Goal: Task Accomplishment & Management: Complete application form

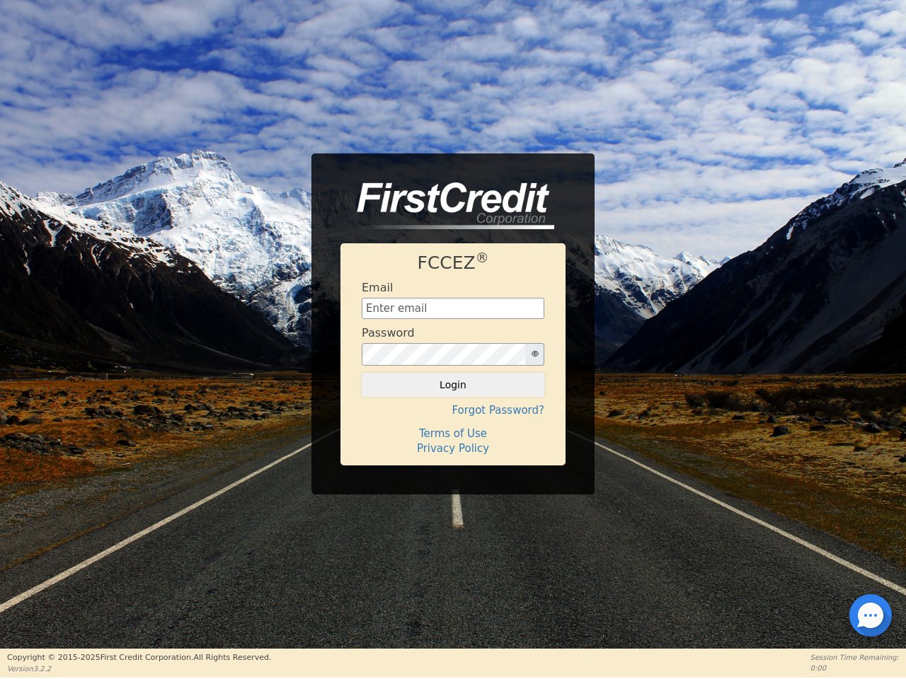
click at [453, 339] on div "Password" at bounding box center [452, 346] width 183 height 40
click at [534, 354] on icon "button" at bounding box center [534, 353] width 7 height 7
click at [453, 385] on button "Login" at bounding box center [452, 385] width 183 height 24
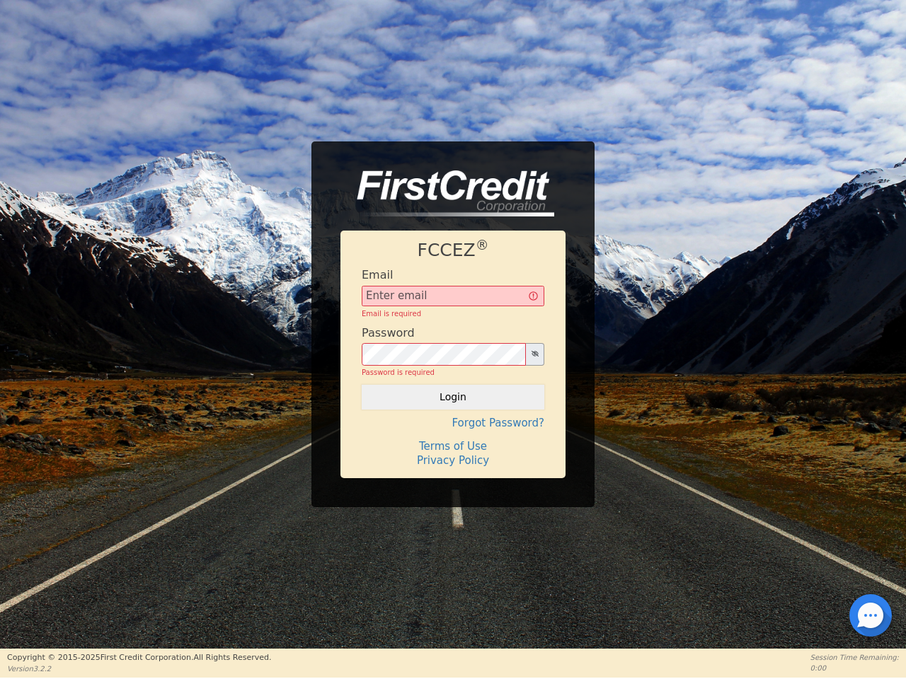
click at [453, 410] on div "FCCEZ ® Email Email is required Password Password is required Login Forgot Pass…" at bounding box center [452, 354] width 225 height 247
click at [453, 434] on div "FCCEZ ® Email Email is required Password Password is required Login Forgot Pass…" at bounding box center [452, 354] width 225 height 247
click at [453, 449] on h4 "Terms of Use" at bounding box center [452, 446] width 183 height 13
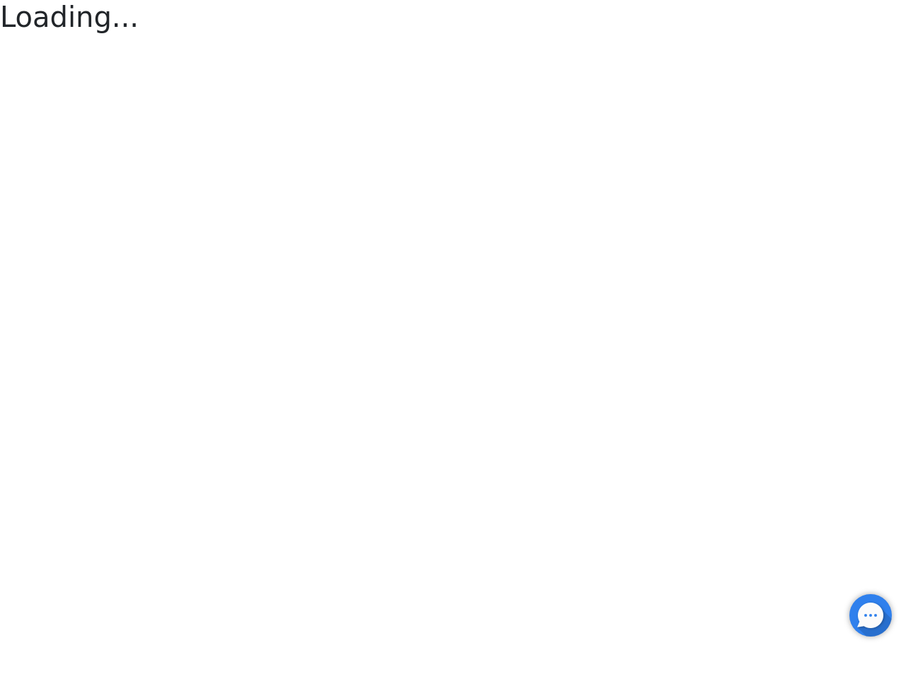
click at [870, 615] on div at bounding box center [870, 615] width 3 height 3
